Goal: Find specific page/section: Find specific page/section

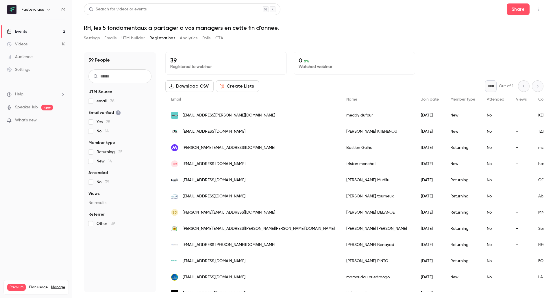
click at [26, 29] on div "Events" at bounding box center [17, 32] width 20 height 6
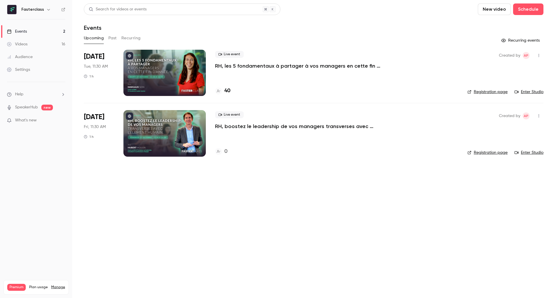
click at [265, 126] on p "RH, boostez le leadership de vos managers transverses avec l’Élement Humain." at bounding box center [301, 126] width 173 height 7
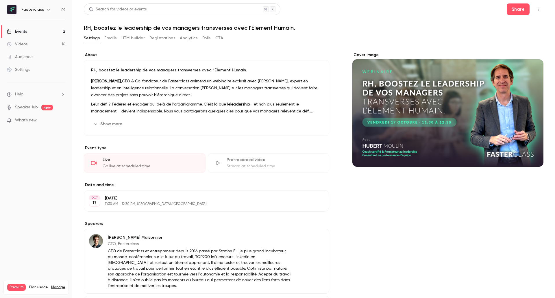
click at [42, 31] on link "Events 2" at bounding box center [36, 31] width 72 height 13
